Goal: Contribute content: Contribute content

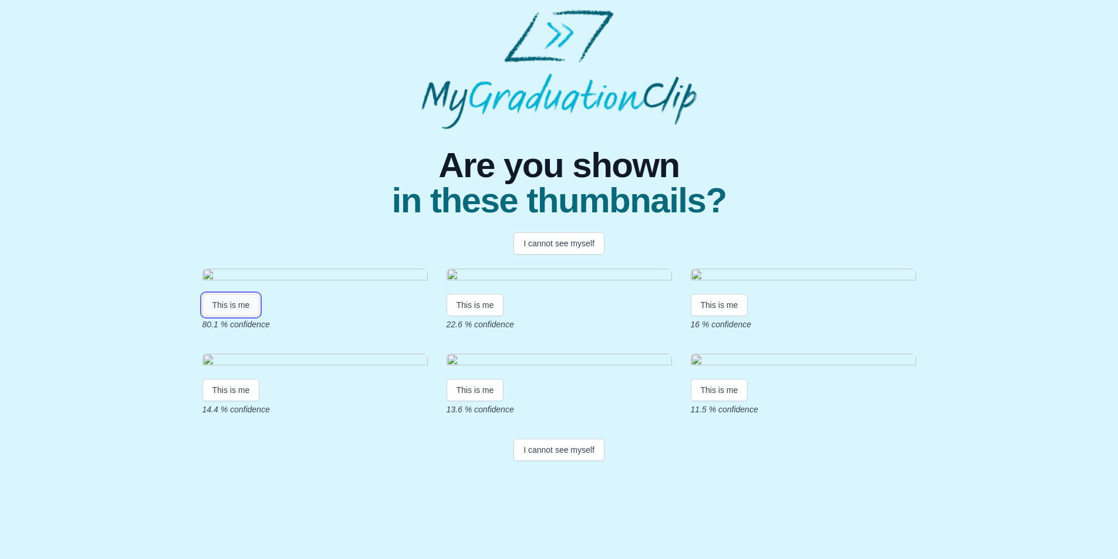
click at [248, 316] on button "This is me" at bounding box center [231, 305] width 58 height 22
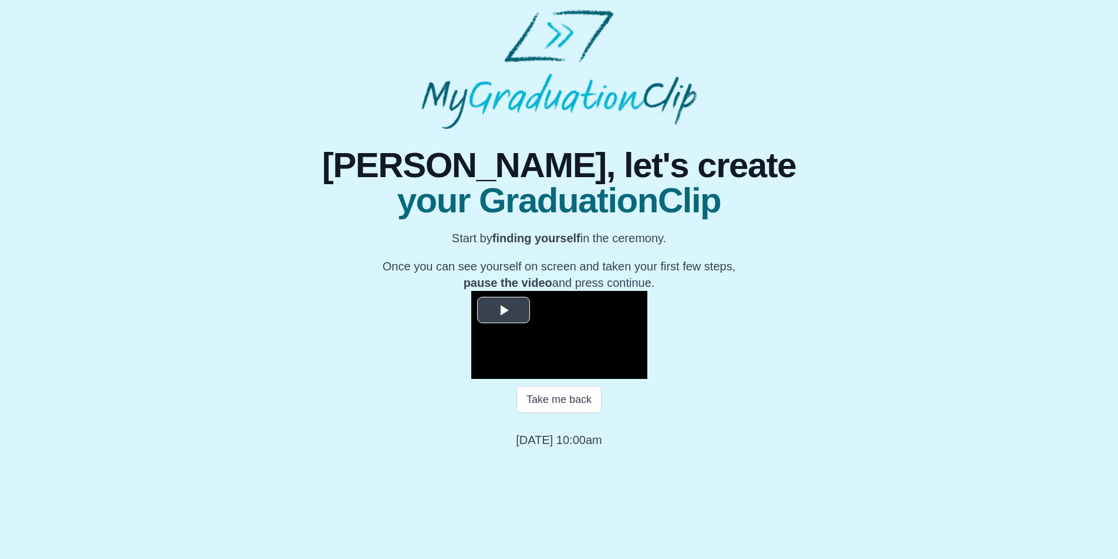
scroll to position [92, 0]
click at [504, 310] on span "Video Player" at bounding box center [504, 310] width 0 height 0
click at [483, 370] on span "Video Player" at bounding box center [483, 370] width 0 height 0
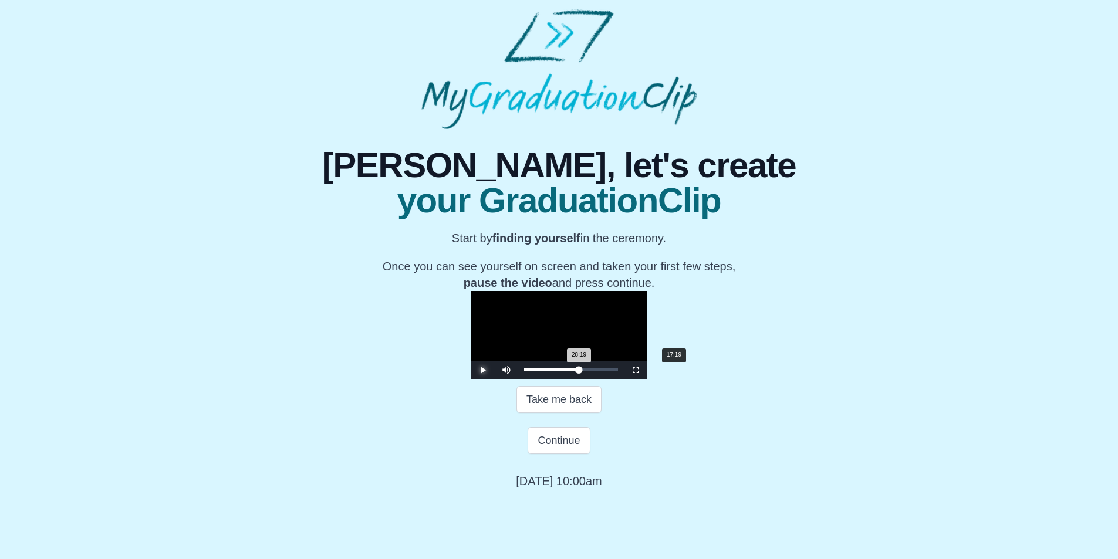
scroll to position [133, 0]
click at [553, 454] on button "Continue" at bounding box center [559, 440] width 62 height 27
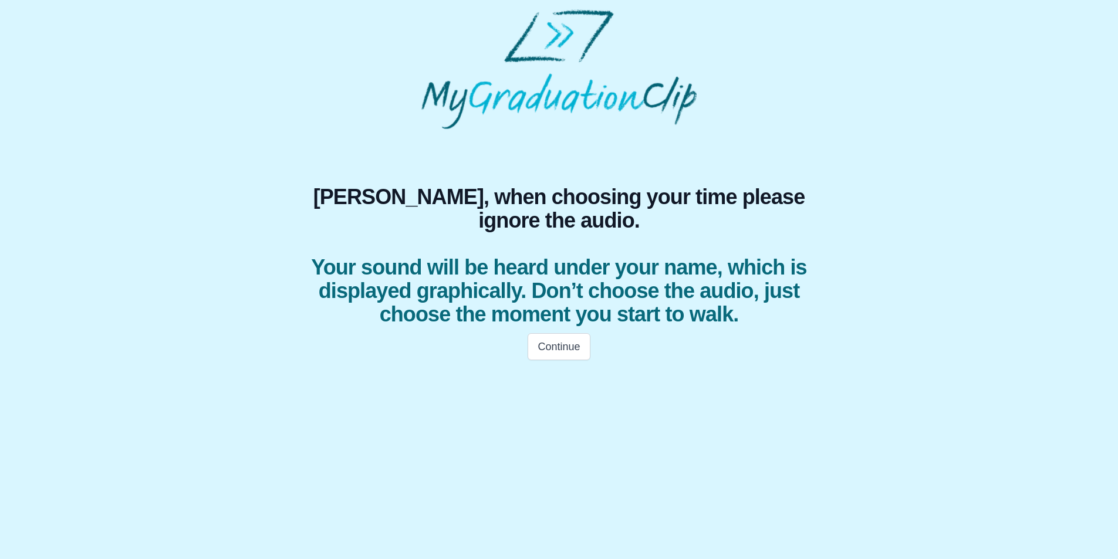
scroll to position [0, 0]
click at [566, 361] on button "Continue" at bounding box center [563, 347] width 62 height 27
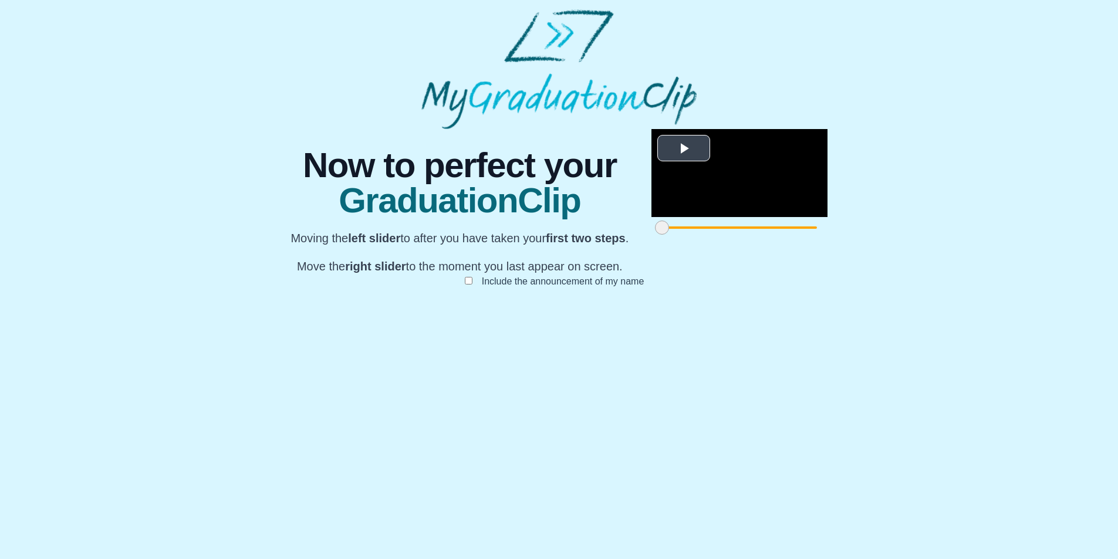
scroll to position [64, 0]
click at [684, 148] on span "Video Player" at bounding box center [684, 148] width 0 height 0
click at [675, 217] on div "Video Player" at bounding box center [751, 209] width 153 height 18
click at [663, 200] on span "Video Player" at bounding box center [663, 200] width 0 height 0
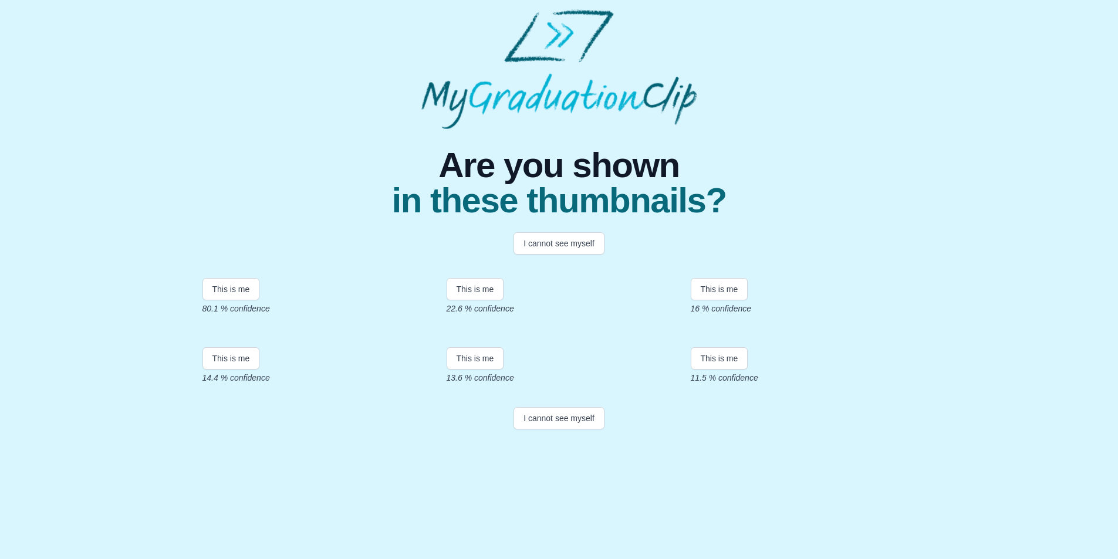
scroll to position [137, 0]
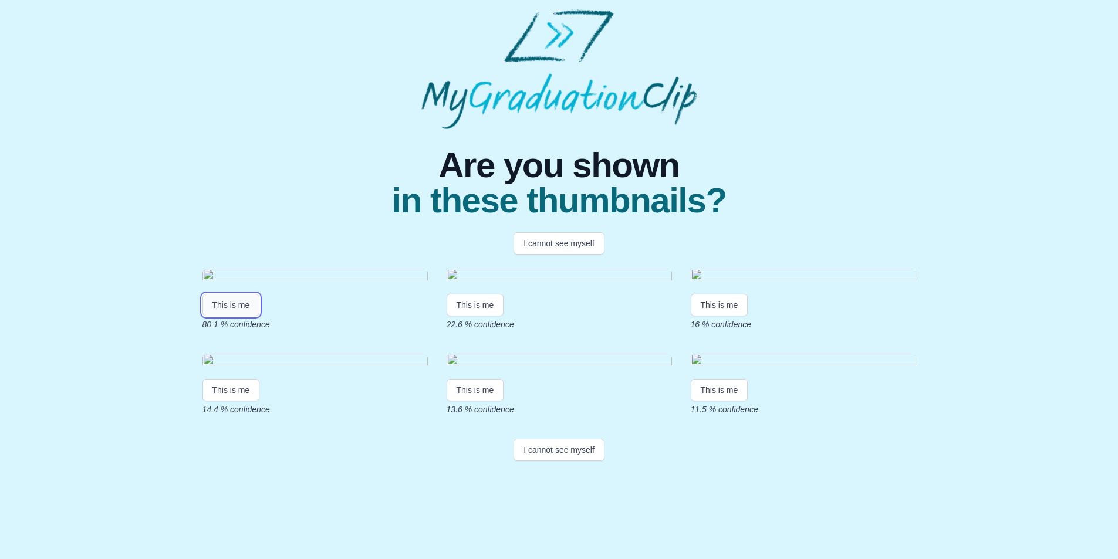
click at [246, 294] on button "This is me" at bounding box center [231, 305] width 58 height 22
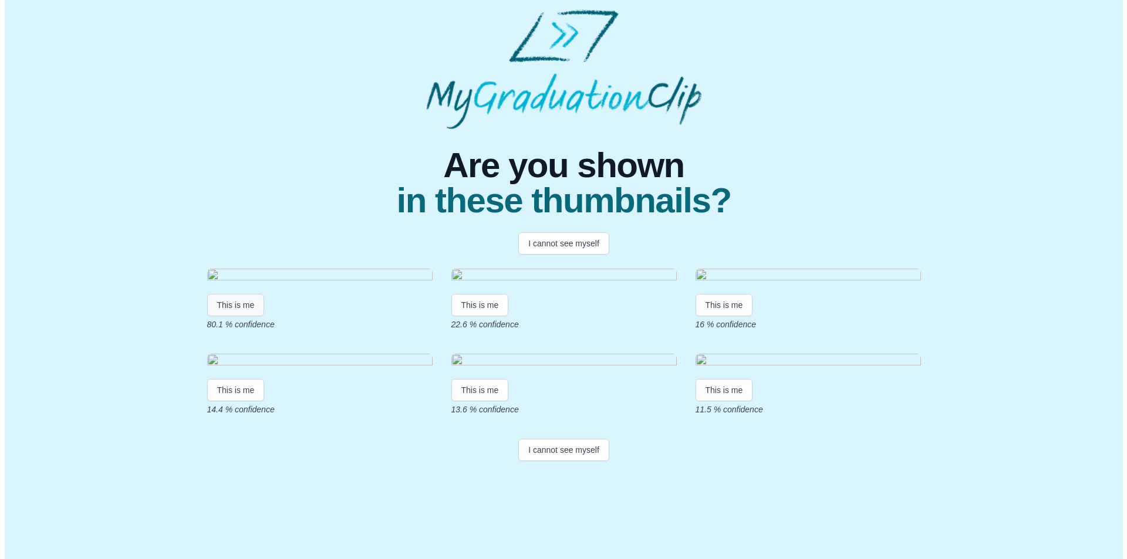
scroll to position [0, 0]
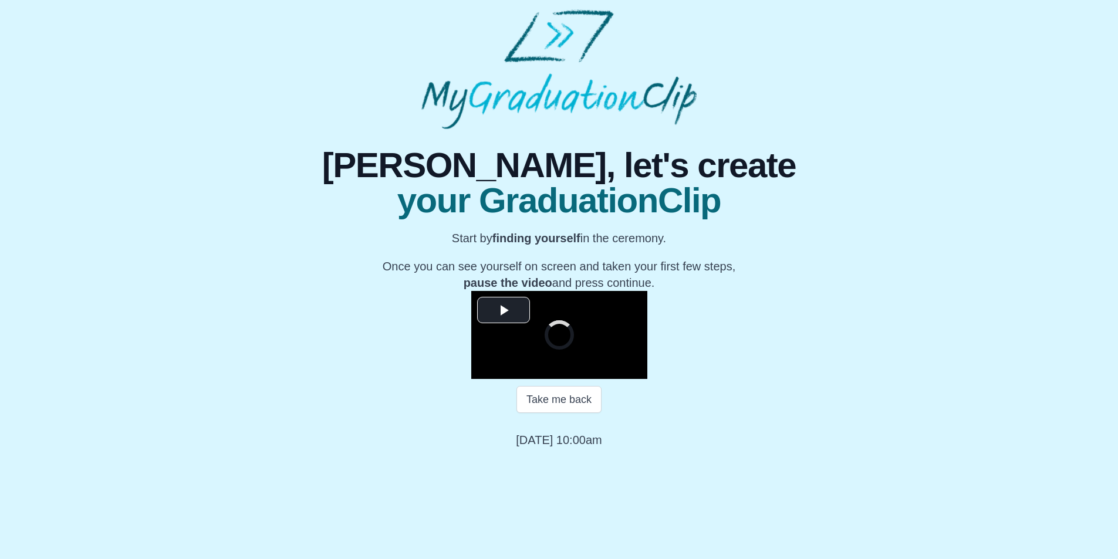
scroll to position [92, 0]
click at [504, 310] on span "Video Player" at bounding box center [504, 310] width 0 height 0
click at [483, 370] on span "Video Player" at bounding box center [483, 370] width 0 height 0
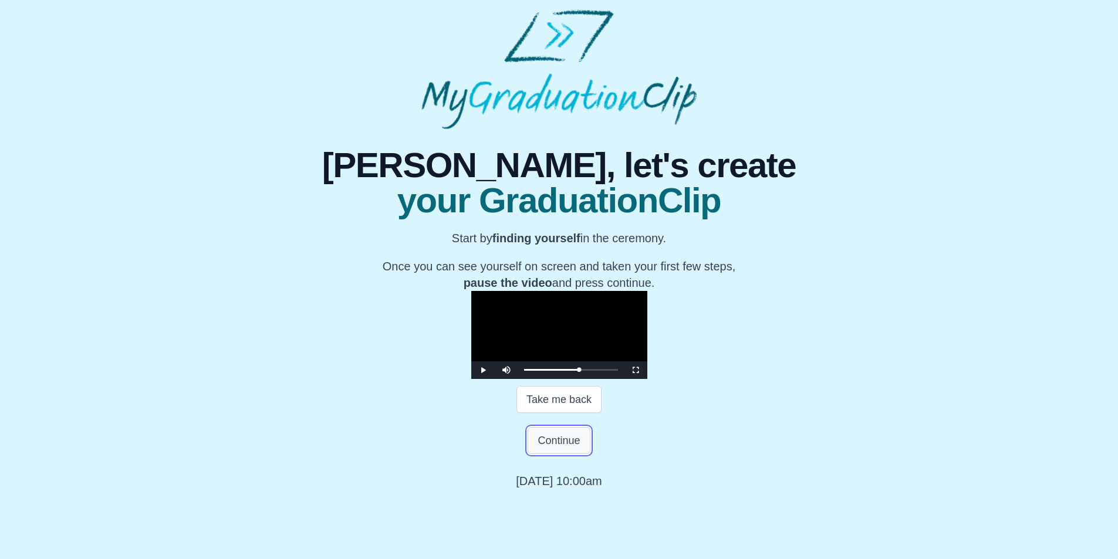
click at [553, 454] on button "Continue" at bounding box center [559, 440] width 62 height 27
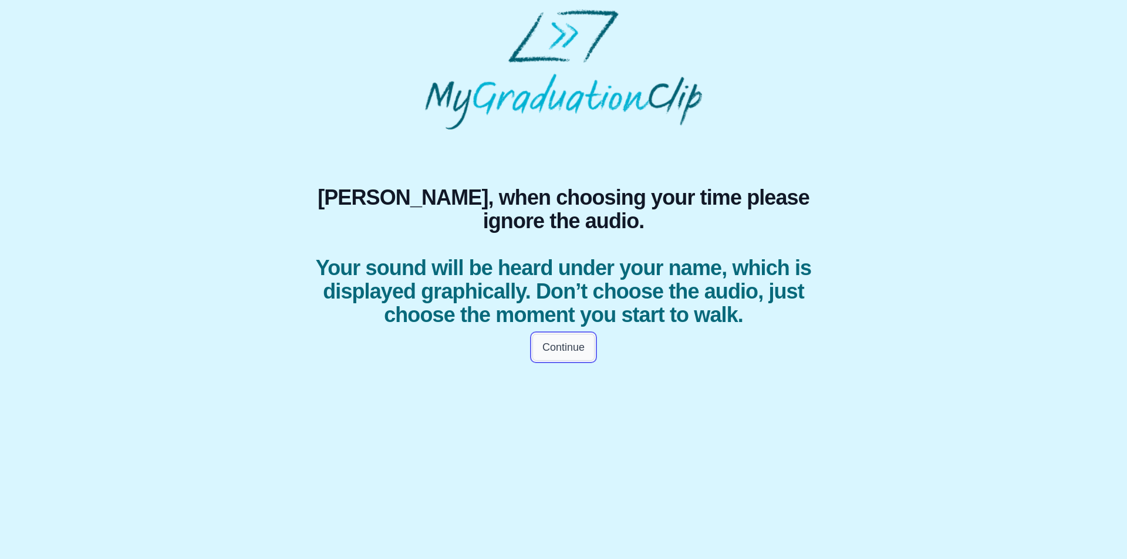
click at [582, 361] on button "Continue" at bounding box center [563, 347] width 62 height 27
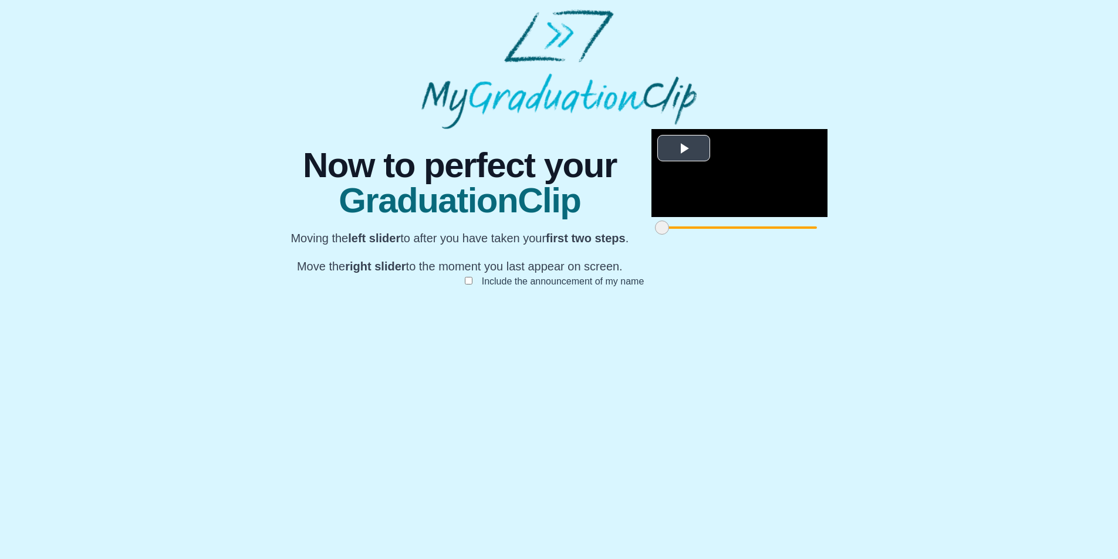
scroll to position [64, 0]
click at [684, 148] on span "Video Player" at bounding box center [684, 148] width 0 height 0
click at [651, 238] on div at bounding box center [661, 227] width 21 height 21
drag, startPoint x: 319, startPoint y: 505, endPoint x: 341, endPoint y: 508, distance: 21.8
click at [677, 235] on span at bounding box center [684, 228] width 14 height 14
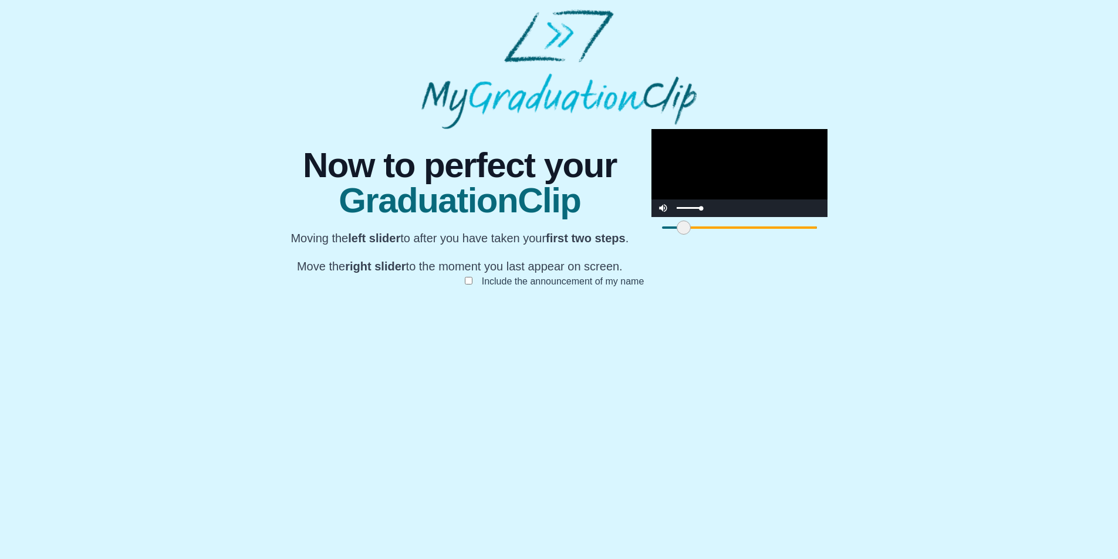
click at [677, 209] on div "Volume Level" at bounding box center [689, 208] width 24 height 2
click at [674, 217] on div "Video Player" at bounding box center [688, 209] width 29 height 18
drag, startPoint x: 340, startPoint y: 504, endPoint x: 388, endPoint y: 508, distance: 48.9
click at [725, 235] on span at bounding box center [732, 228] width 14 height 14
drag, startPoint x: 388, startPoint y: 506, endPoint x: 458, endPoint y: 514, distance: 69.7
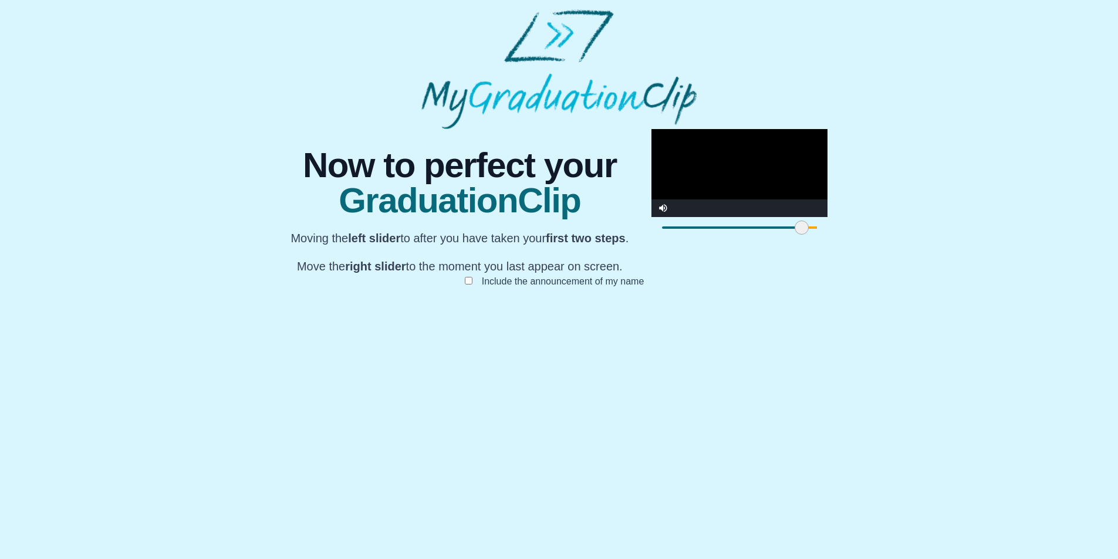
click at [458, 311] on div "**********" at bounding box center [558, 220] width 559 height 182
drag, startPoint x: 459, startPoint y: 501, endPoint x: 296, endPoint y: 474, distance: 165.3
click at [296, 311] on div "**********" at bounding box center [558, 220] width 559 height 182
drag, startPoint x: 320, startPoint y: 502, endPoint x: 340, endPoint y: 504, distance: 19.4
click at [665, 235] on span at bounding box center [672, 228] width 14 height 14
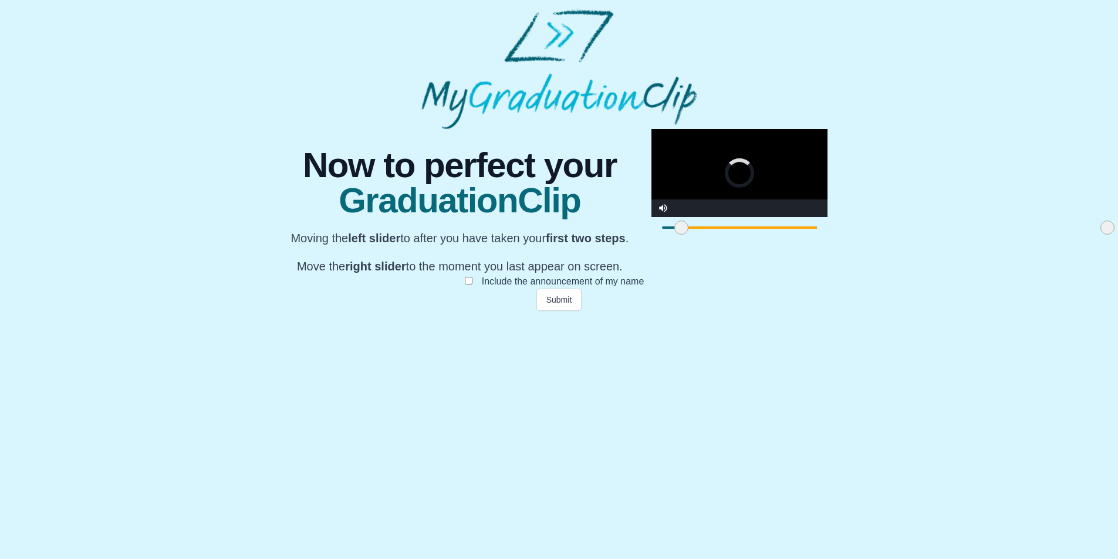
drag, startPoint x: 801, startPoint y: 506, endPoint x: 768, endPoint y: 505, distance: 33.5
click at [1100, 235] on span at bounding box center [1107, 228] width 14 height 14
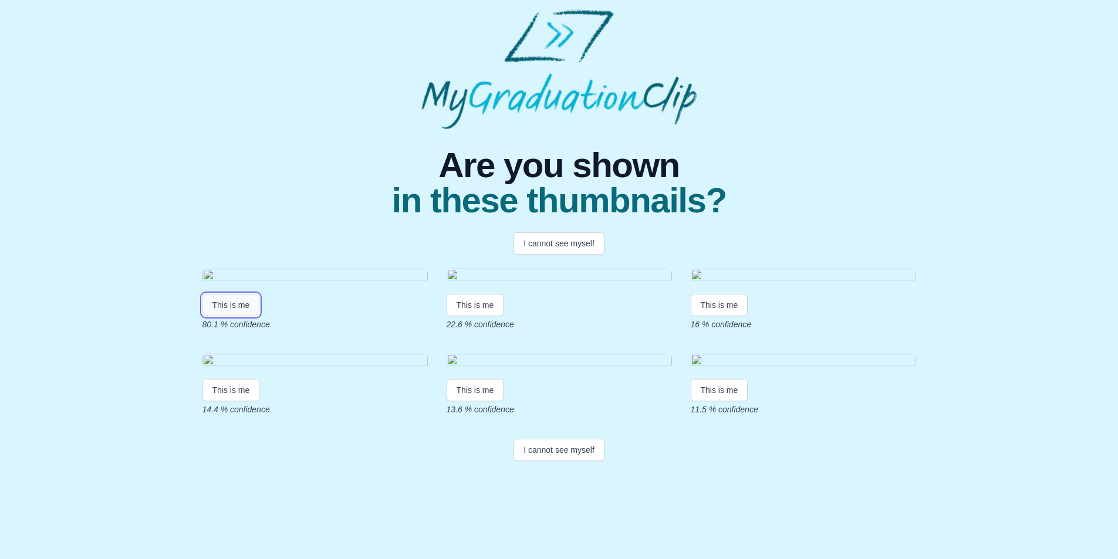
click at [248, 316] on button "This is me" at bounding box center [231, 305] width 58 height 22
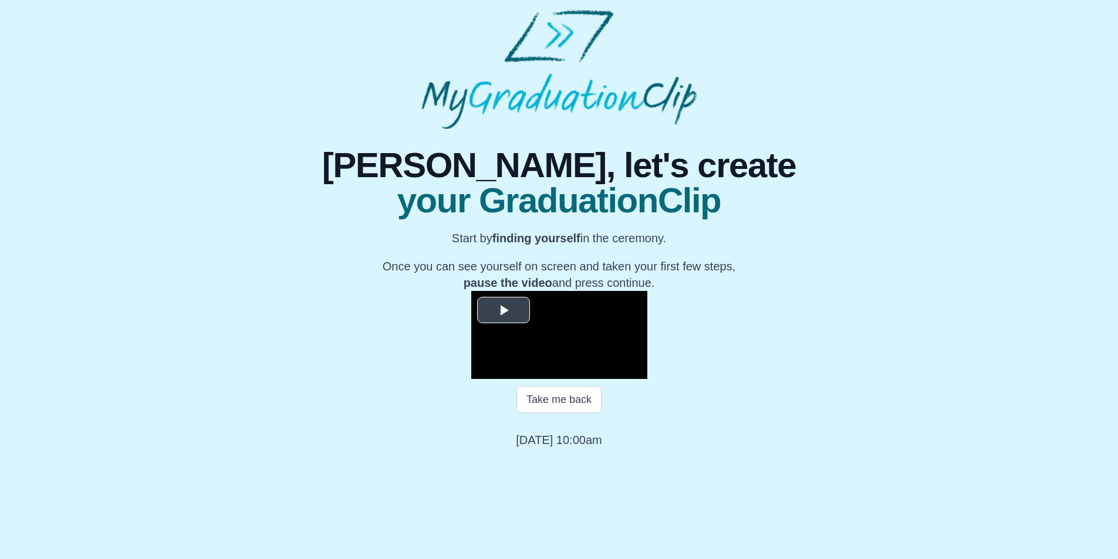
click at [504, 310] on span "Video Player" at bounding box center [504, 310] width 0 height 0
click at [483, 370] on span "Video Player" at bounding box center [483, 370] width 0 height 0
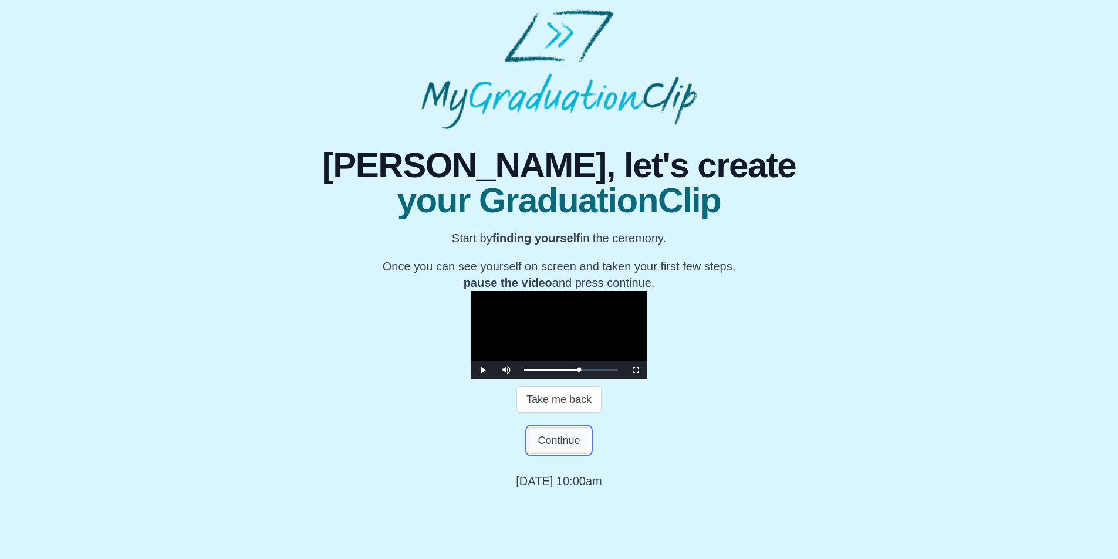
click at [563, 454] on button "Continue" at bounding box center [559, 440] width 62 height 27
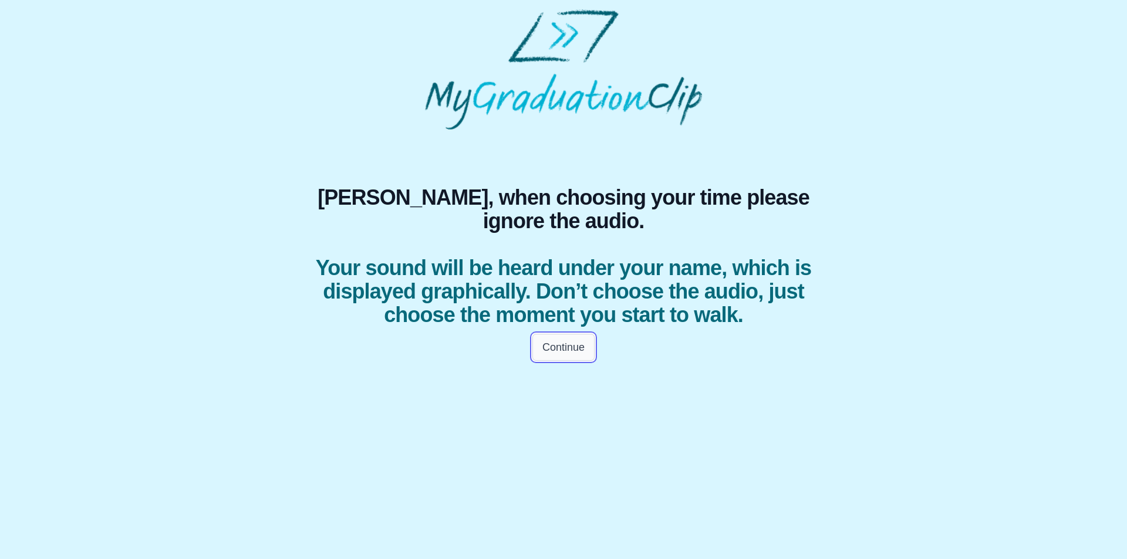
click at [572, 361] on button "Continue" at bounding box center [563, 347] width 62 height 27
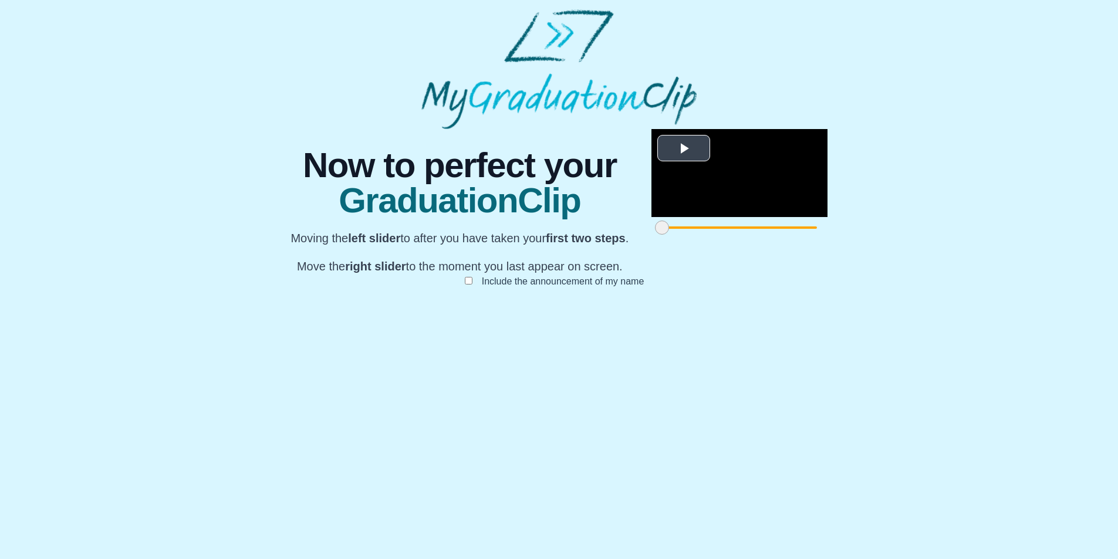
scroll to position [64, 0]
click at [684, 148] on span "Video Player" at bounding box center [684, 148] width 0 height 0
drag, startPoint x: 321, startPoint y: 506, endPoint x: 336, endPoint y: 504, distance: 15.0
click at [670, 235] on span at bounding box center [677, 228] width 14 height 14
click at [677, 209] on div "Volume Level" at bounding box center [688, 208] width 23 height 2
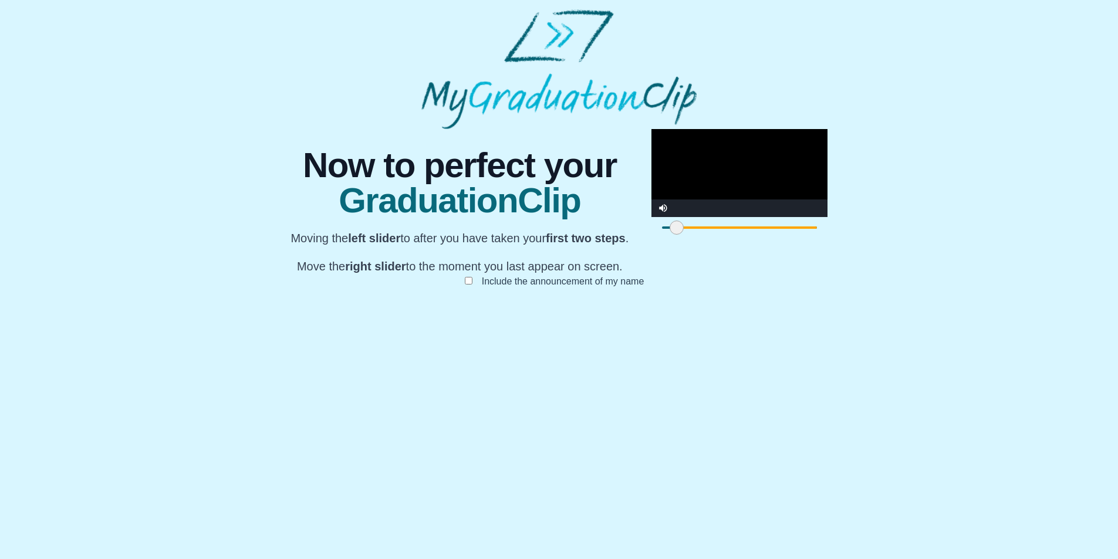
click at [670, 235] on span at bounding box center [677, 228] width 14 height 14
drag, startPoint x: 336, startPoint y: 502, endPoint x: 760, endPoint y: 522, distance: 424.8
click at [760, 311] on div "**********" at bounding box center [558, 220] width 559 height 182
drag, startPoint x: 756, startPoint y: 502, endPoint x: 593, endPoint y: 509, distance: 163.3
click at [931, 235] on span at bounding box center [938, 228] width 14 height 14
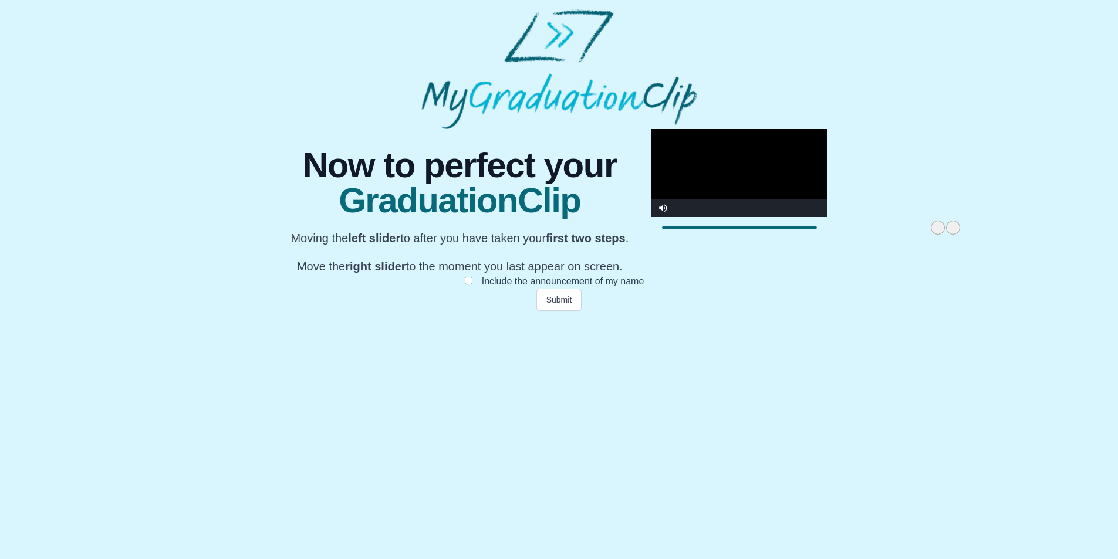
drag, startPoint x: 803, startPoint y: 501, endPoint x: 590, endPoint y: 513, distance: 213.4
click at [590, 311] on div "**********" at bounding box center [558, 220] width 559 height 182
drag, startPoint x: 592, startPoint y: 503, endPoint x: 586, endPoint y: 504, distance: 6.0
click at [925, 235] on span at bounding box center [932, 228] width 14 height 14
drag, startPoint x: 592, startPoint y: 505, endPoint x: 607, endPoint y: 505, distance: 15.8
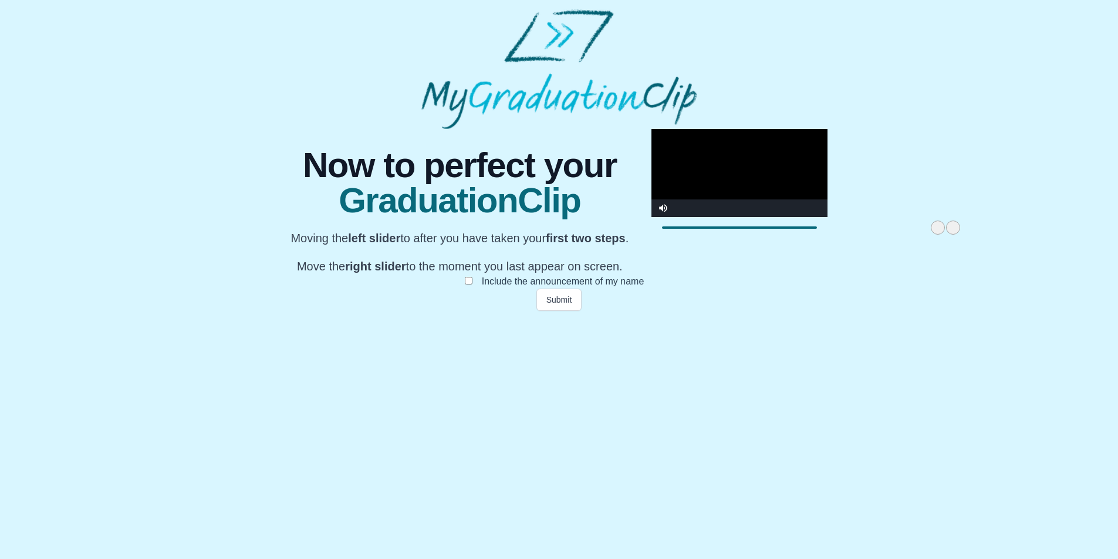
click at [651, 238] on div at bounding box center [739, 227] width 176 height 21
drag, startPoint x: 610, startPoint y: 505, endPoint x: 668, endPoint y: 504, distance: 57.5
click at [1004, 235] on span at bounding box center [1011, 228] width 14 height 14
click at [558, 311] on button "Submit" at bounding box center [559, 300] width 46 height 22
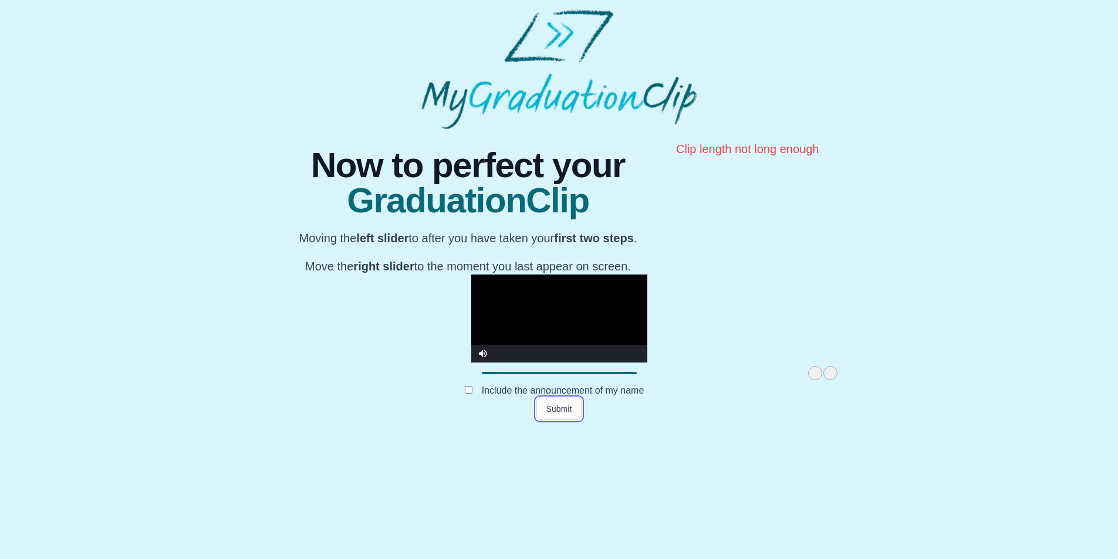
drag, startPoint x: 599, startPoint y: 503, endPoint x: 669, endPoint y: 507, distance: 70.5
click at [647, 384] on div at bounding box center [559, 373] width 176 height 21
drag, startPoint x: 669, startPoint y: 507, endPoint x: 722, endPoint y: 506, distance: 52.8
click at [876, 380] on span at bounding box center [883, 373] width 14 height 14
drag, startPoint x: 653, startPoint y: 502, endPoint x: 687, endPoint y: 505, distance: 33.5
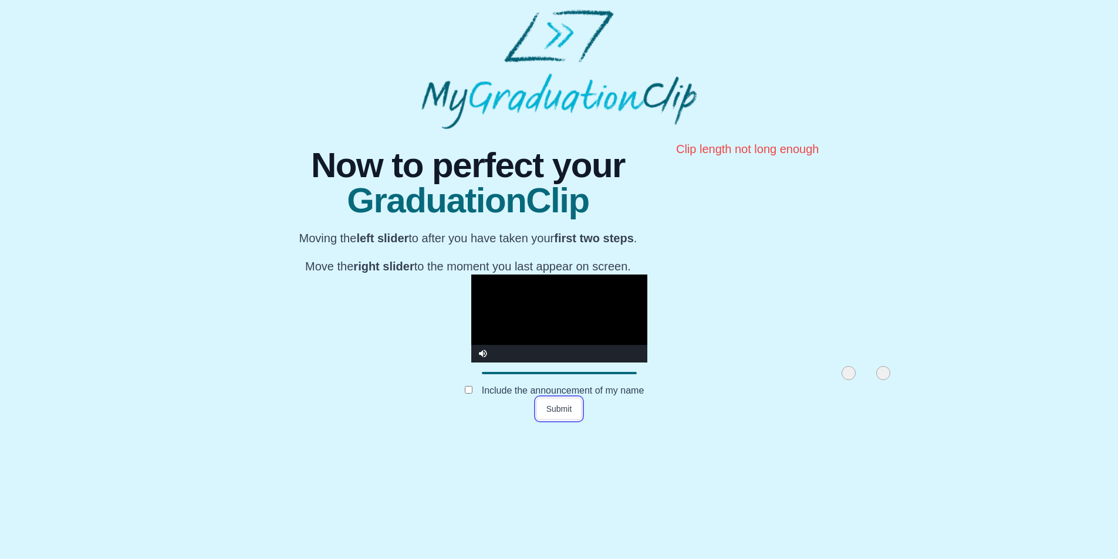
click at [842, 380] on span at bounding box center [849, 373] width 14 height 14
drag, startPoint x: 687, startPoint y: 505, endPoint x: 704, endPoint y: 505, distance: 17.6
click at [859, 380] on span at bounding box center [866, 373] width 14 height 14
click at [556, 420] on button "Submit" at bounding box center [559, 409] width 46 height 22
click at [557, 420] on button "Submit" at bounding box center [559, 409] width 46 height 22
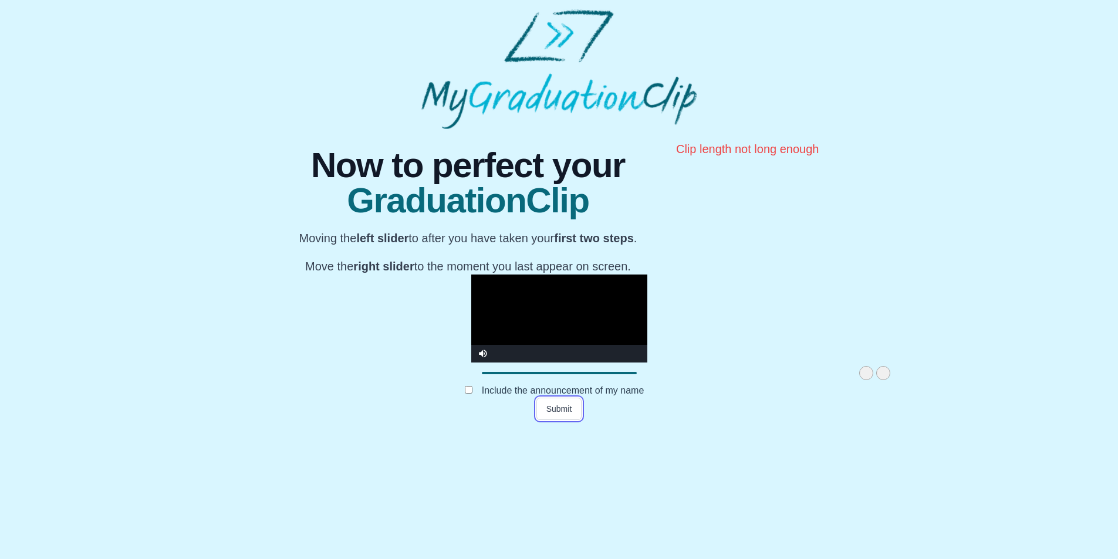
click at [859, 380] on span at bounding box center [866, 373] width 14 height 14
drag, startPoint x: 702, startPoint y: 504, endPoint x: 573, endPoint y: 502, distance: 129.1
click at [794, 380] on span at bounding box center [801, 373] width 14 height 14
drag, startPoint x: 576, startPoint y: 501, endPoint x: 498, endPoint y: 491, distance: 79.2
click at [498, 384] on div "**********" at bounding box center [559, 329] width 176 height 109
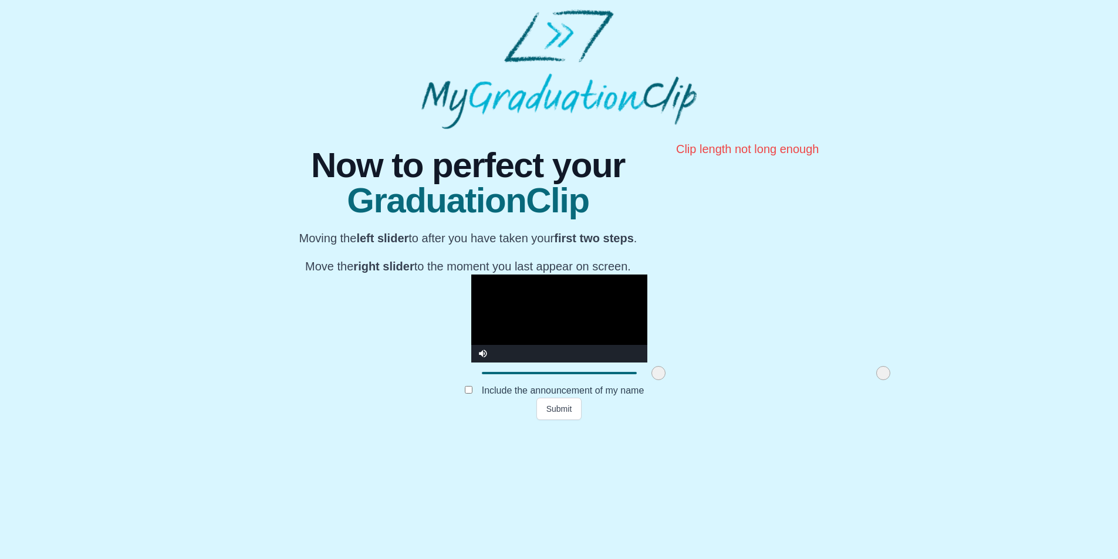
drag, startPoint x: 498, startPoint y: 491, endPoint x: 478, endPoint y: 492, distance: 20.0
click at [478, 384] on div "**********" at bounding box center [559, 329] width 176 height 109
drag, startPoint x: 496, startPoint y: 501, endPoint x: 442, endPoint y: 499, distance: 54.0
click at [597, 380] on span at bounding box center [604, 373] width 14 height 14
drag, startPoint x: 442, startPoint y: 499, endPoint x: 432, endPoint y: 500, distance: 10.0
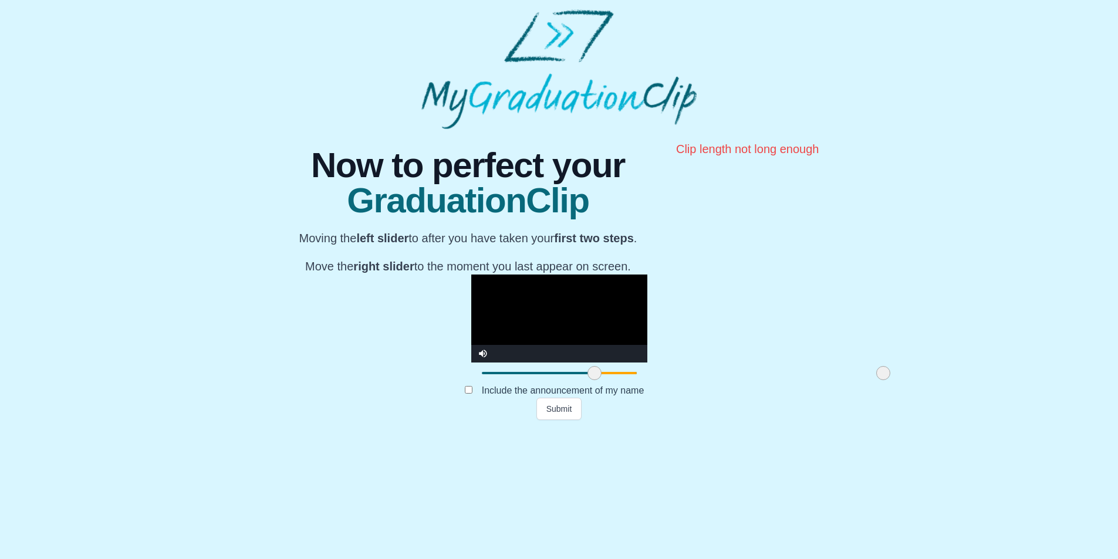
click at [587, 380] on span at bounding box center [594, 373] width 14 height 14
drag, startPoint x: 425, startPoint y: 501, endPoint x: 407, endPoint y: 503, distance: 18.3
click at [571, 380] on span at bounding box center [578, 373] width 14 height 14
drag, startPoint x: 717, startPoint y: 503, endPoint x: 795, endPoint y: 507, distance: 77.6
click at [954, 380] on span at bounding box center [961, 373] width 14 height 14
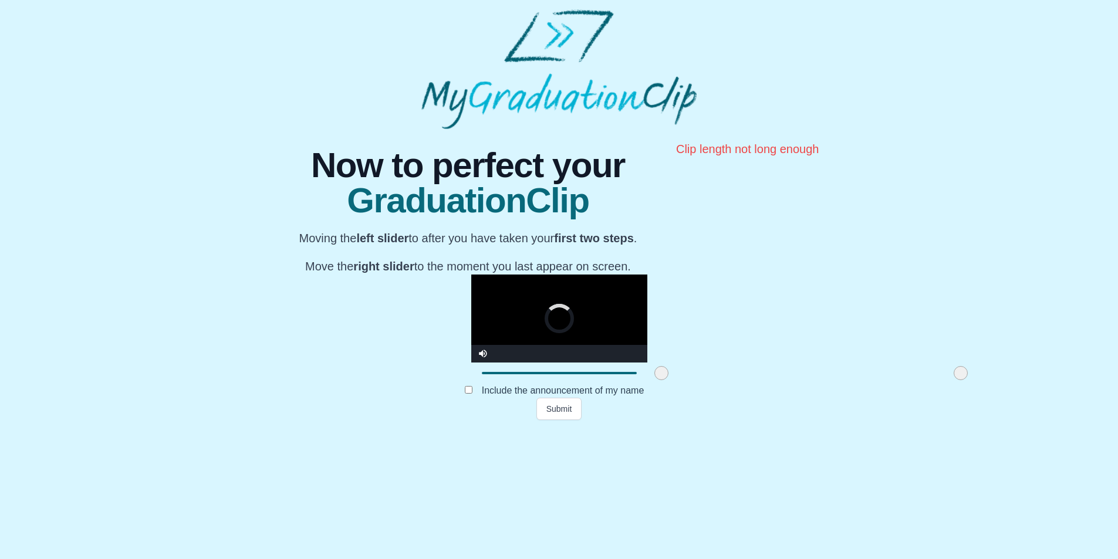
drag, startPoint x: 413, startPoint y: 499, endPoint x: 509, endPoint y: 514, distance: 97.4
click at [509, 420] on div "**********" at bounding box center [558, 274] width 559 height 291
drag, startPoint x: 511, startPoint y: 504, endPoint x: 625, endPoint y: 515, distance: 115.0
click at [625, 420] on div "**********" at bounding box center [558, 274] width 559 height 291
drag, startPoint x: 624, startPoint y: 502, endPoint x: 683, endPoint y: 511, distance: 59.9
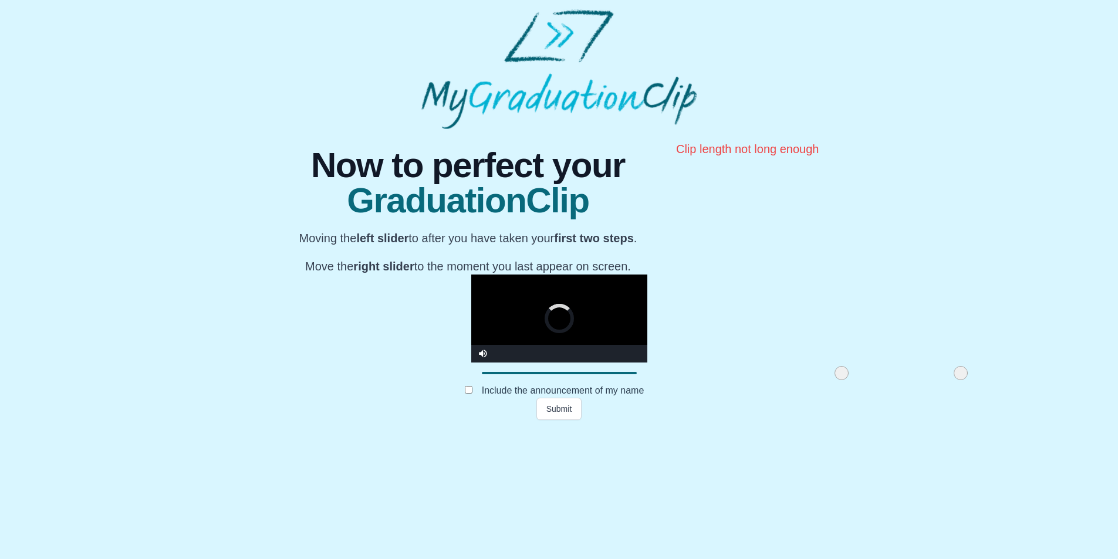
click at [831, 384] on div at bounding box center [841, 373] width 21 height 21
drag, startPoint x: 797, startPoint y: 508, endPoint x: 676, endPoint y: 515, distance: 121.1
click at [676, 420] on div "**********" at bounding box center [558, 274] width 559 height 291
click at [558, 420] on button "Submit" at bounding box center [559, 409] width 46 height 22
click at [559, 420] on button "Submit" at bounding box center [559, 409] width 46 height 22
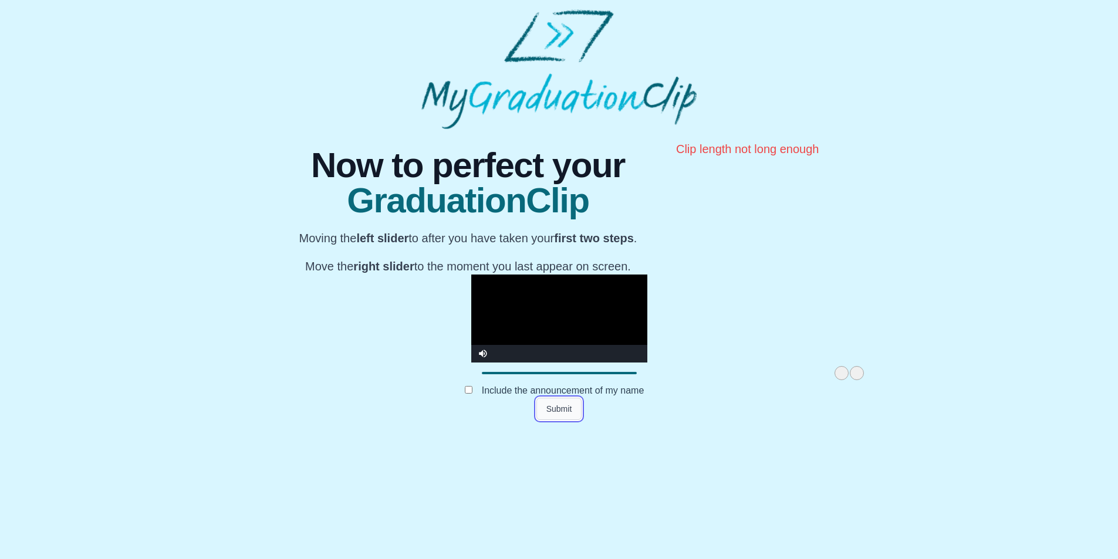
click at [559, 420] on button "Submit" at bounding box center [559, 409] width 46 height 22
